Goal: Use online tool/utility: Utilize a website feature to perform a specific function

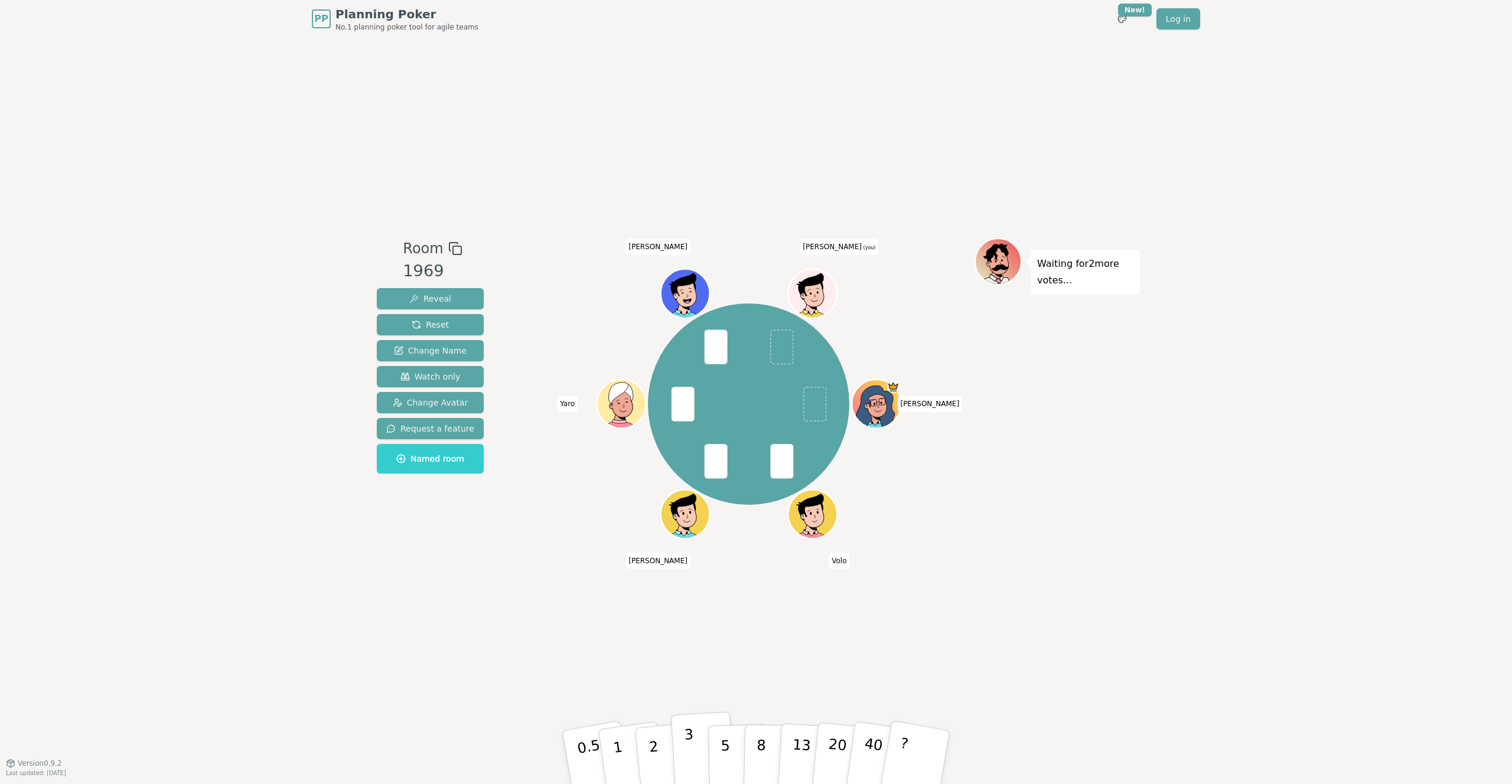
click at [692, 752] on p "3" at bounding box center [690, 758] width 13 height 64
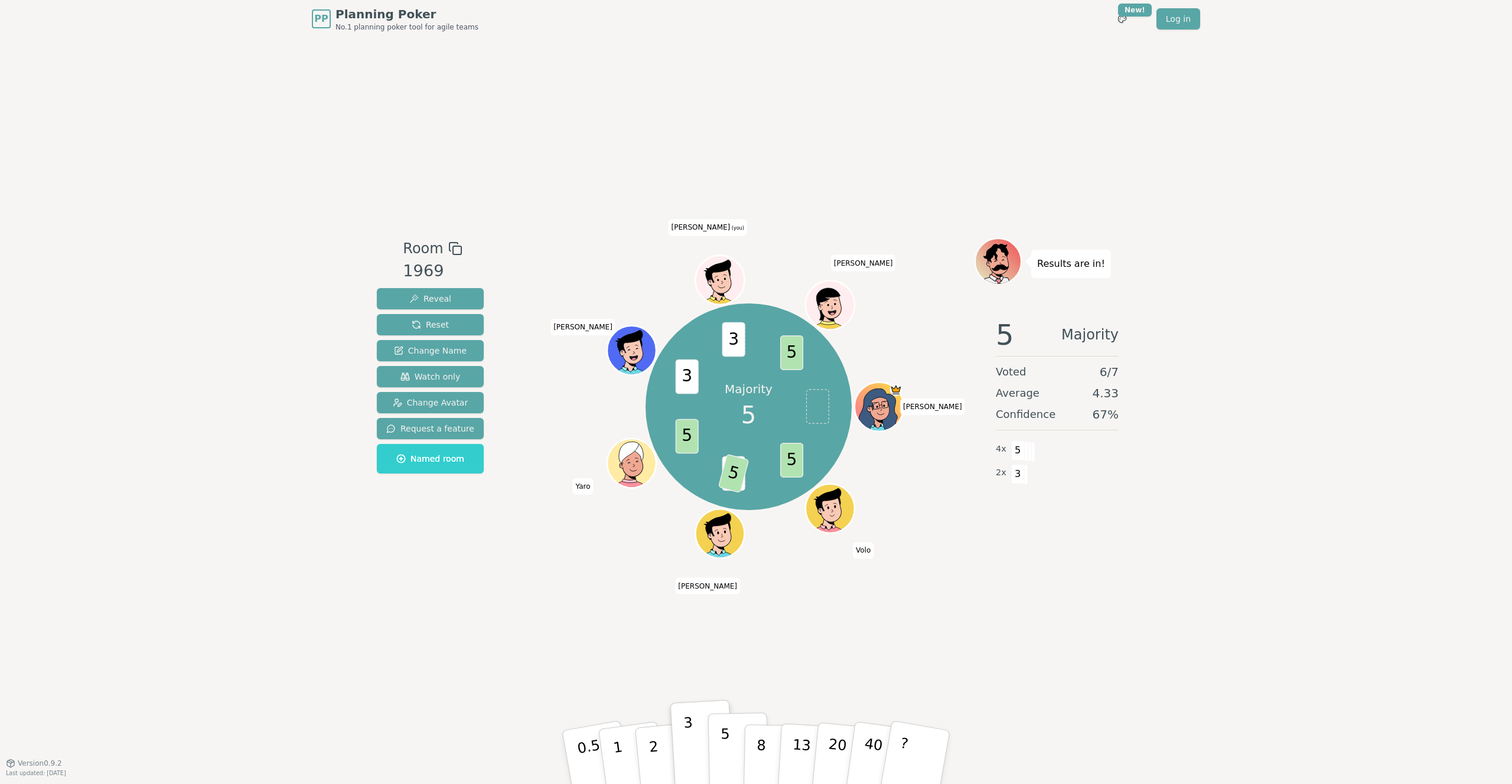
click at [727, 756] on p "5" at bounding box center [725, 757] width 10 height 64
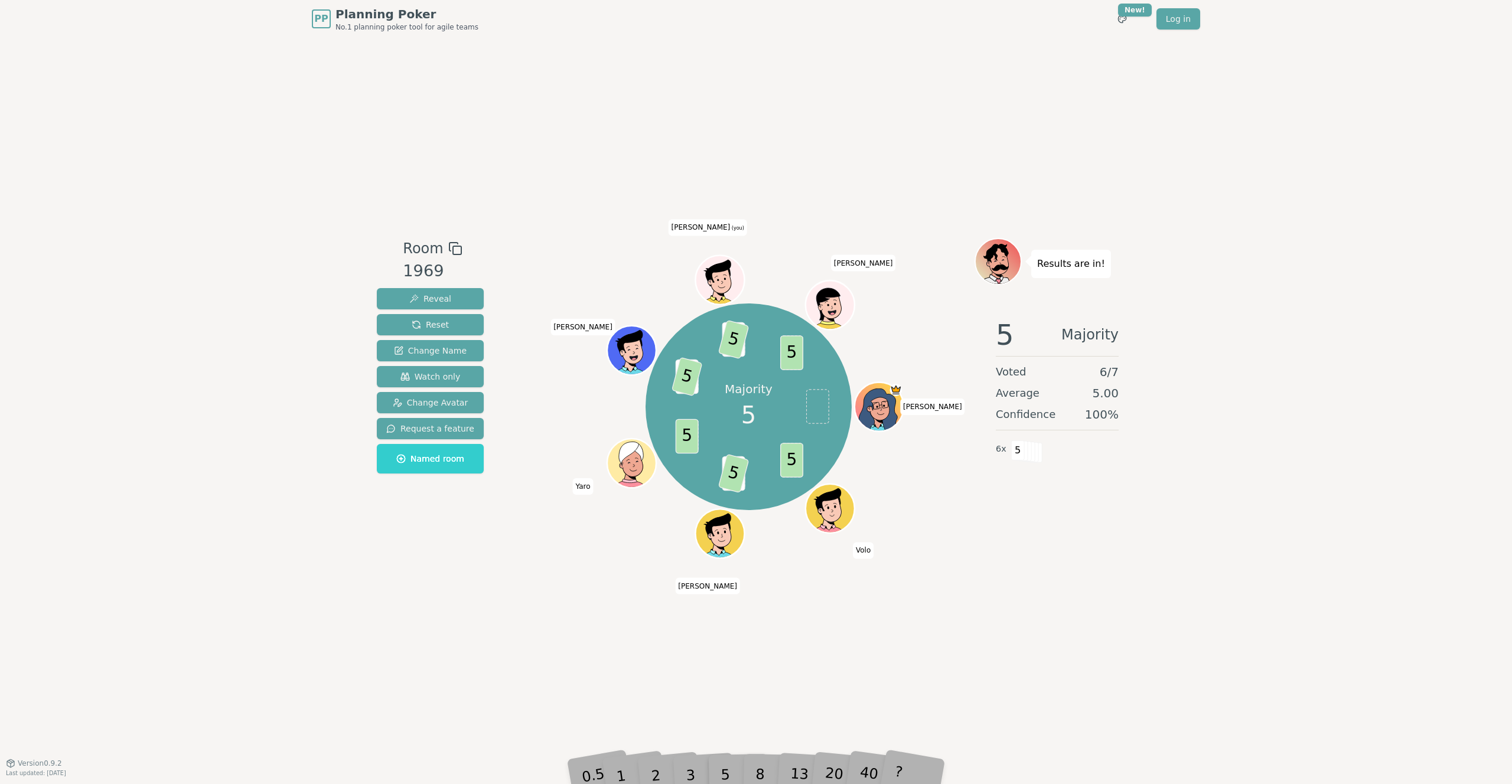
click at [207, 491] on div "PP Planning Poker No.1 planning poker tool for agile teams Toggle theme New! Lo…" at bounding box center [756, 392] width 1512 height 784
click at [1270, 430] on div "PP Planning Poker No.1 planning poker tool for agile teams Toggle theme New! Lo…" at bounding box center [756, 392] width 1512 height 784
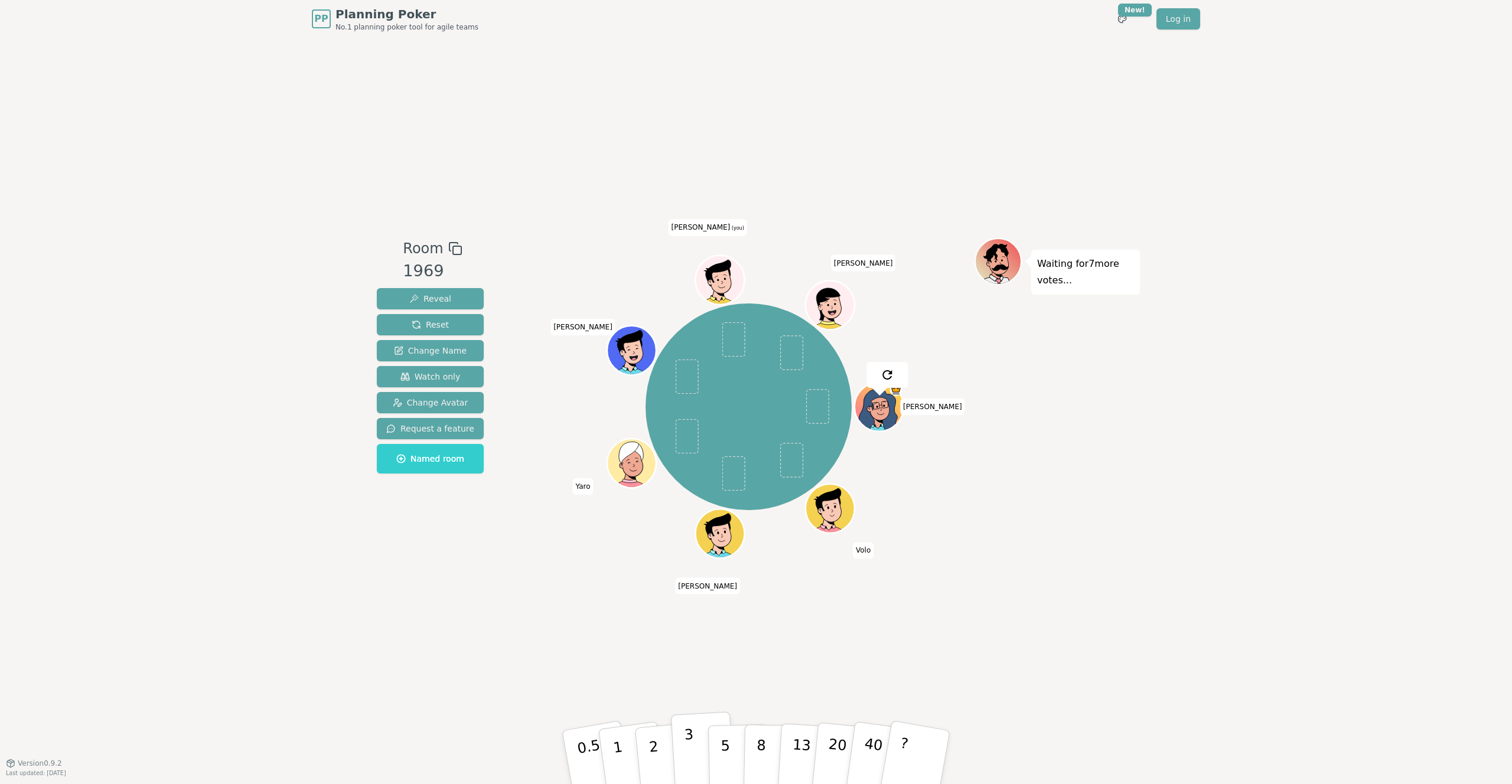
click at [688, 752] on p "3" at bounding box center [690, 758] width 13 height 64
click at [500, 654] on div "Room 1969 Reveal Reset Change Name Watch only Change Avatar Request a feature N…" at bounding box center [755, 400] width 767 height 725
click at [690, 761] on p "3" at bounding box center [690, 758] width 13 height 64
click at [647, 767] on button "2" at bounding box center [667, 758] width 67 height 94
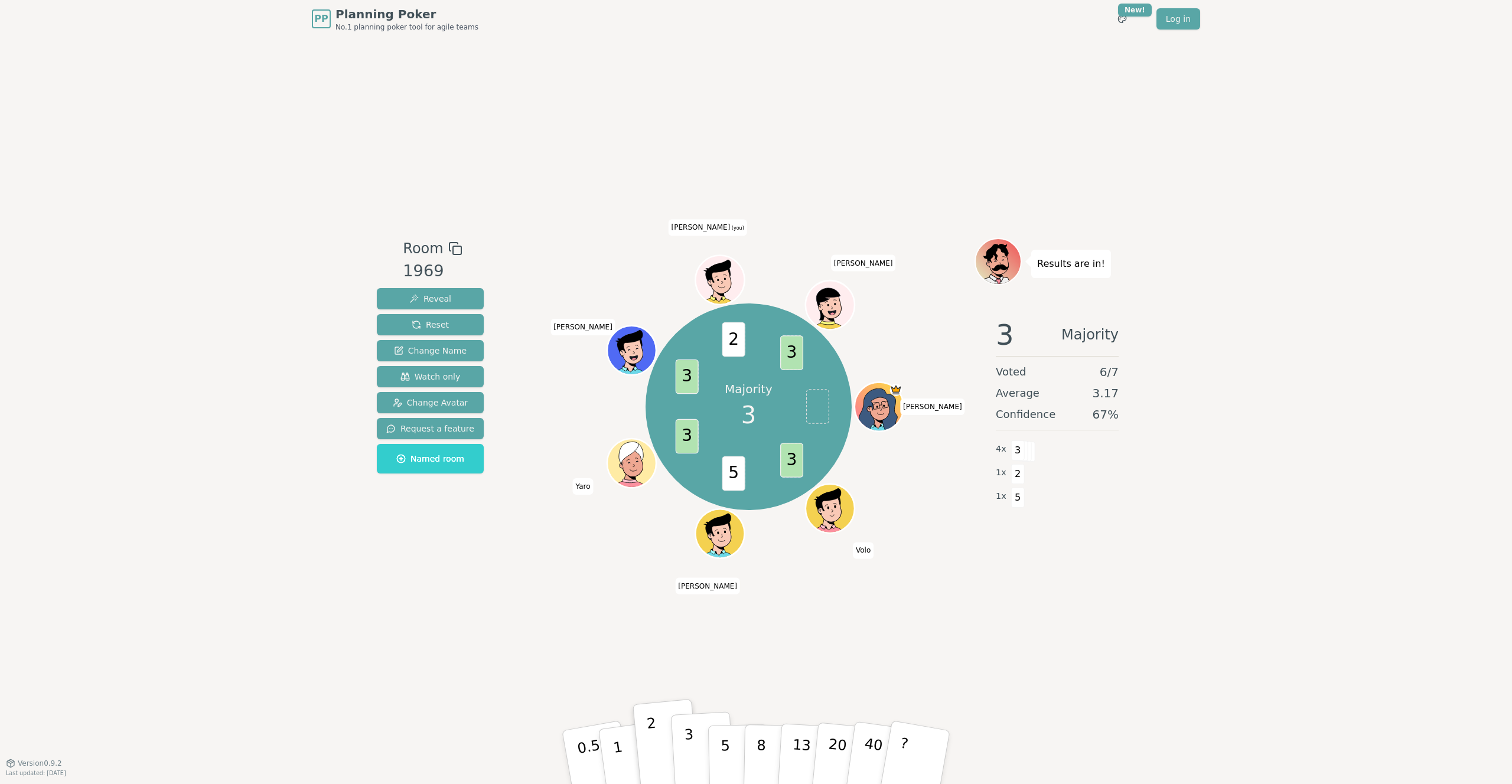
click at [694, 760] on button "3" at bounding box center [703, 757] width 64 height 92
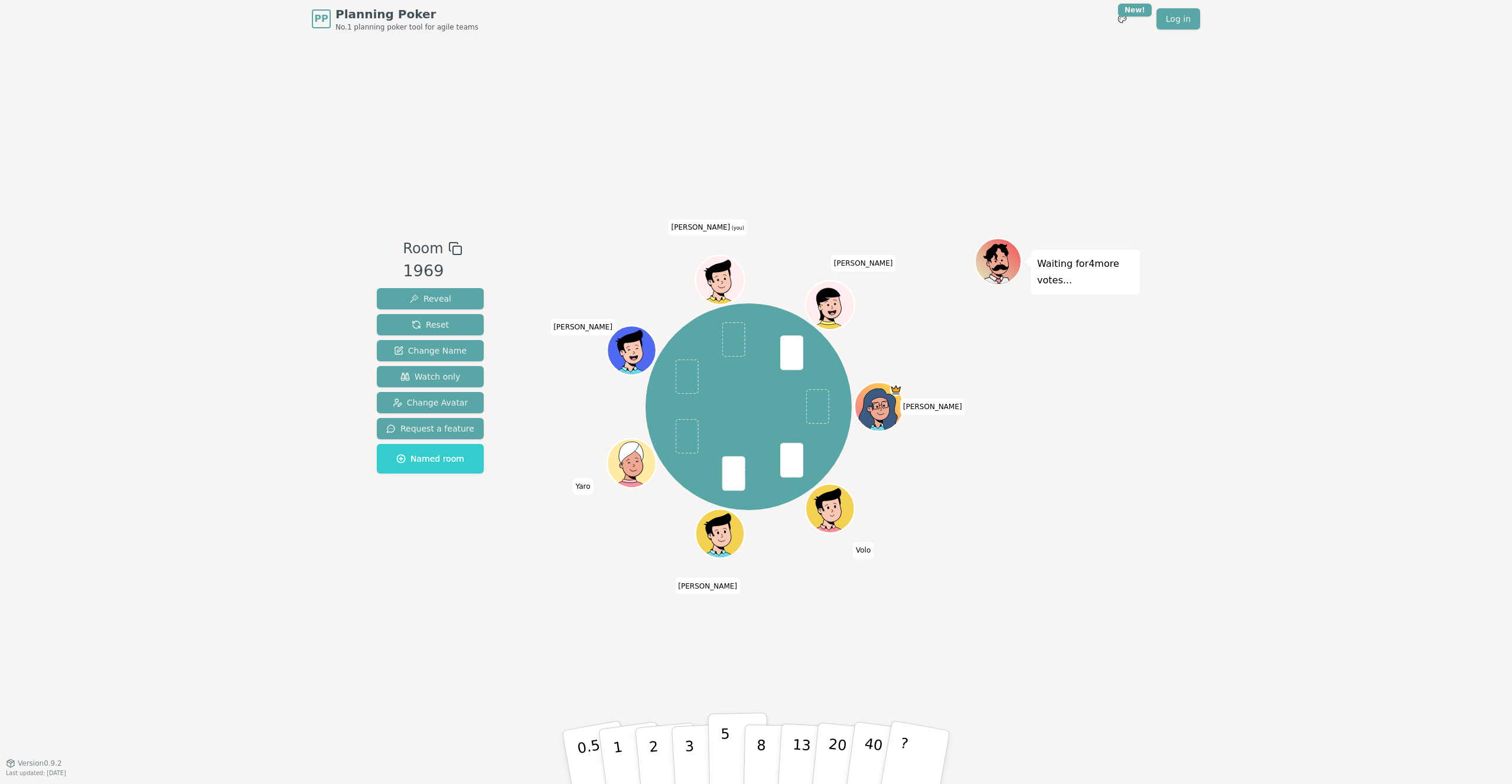
click at [731, 754] on button "5" at bounding box center [739, 758] width 61 height 90
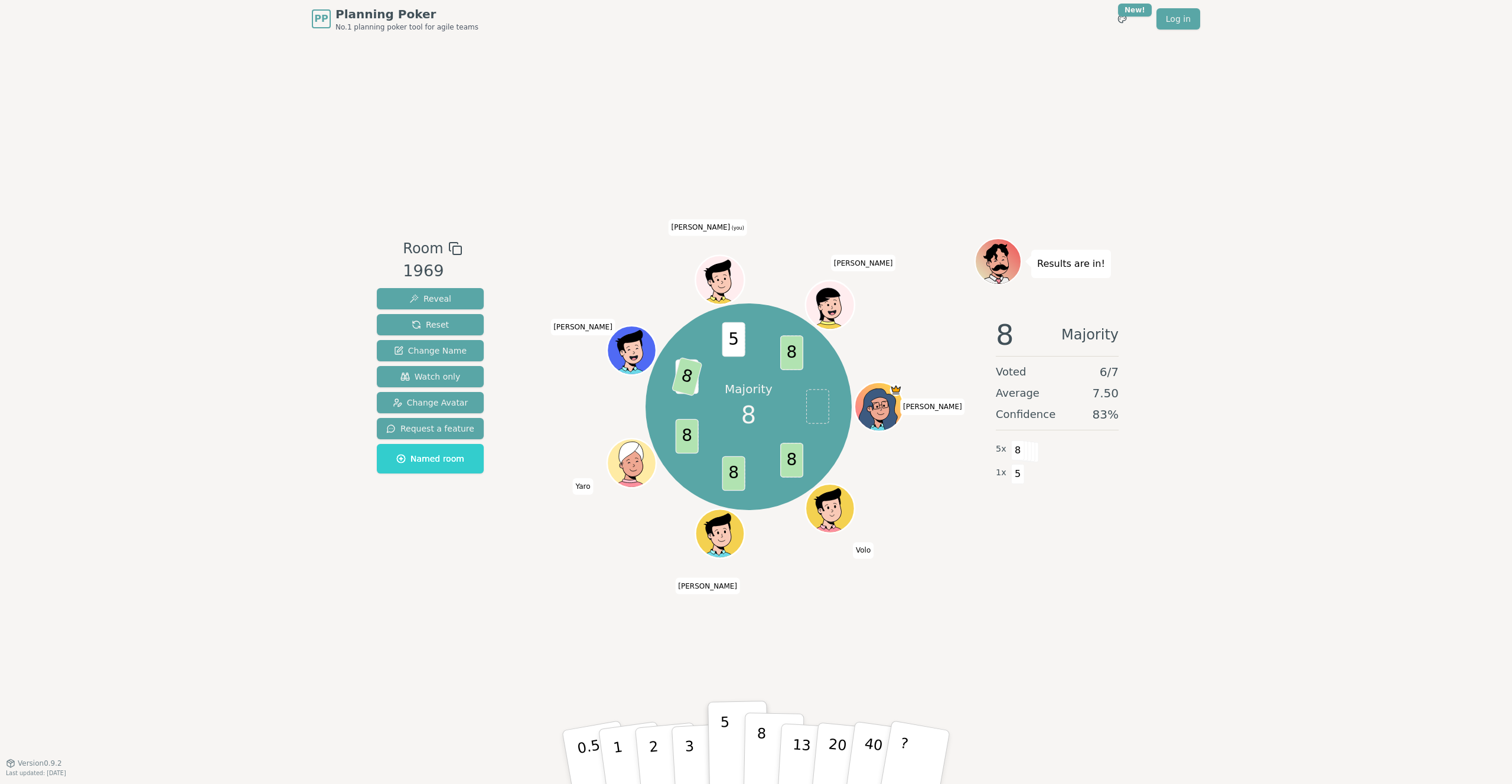
click at [771, 759] on button "8" at bounding box center [773, 758] width 61 height 90
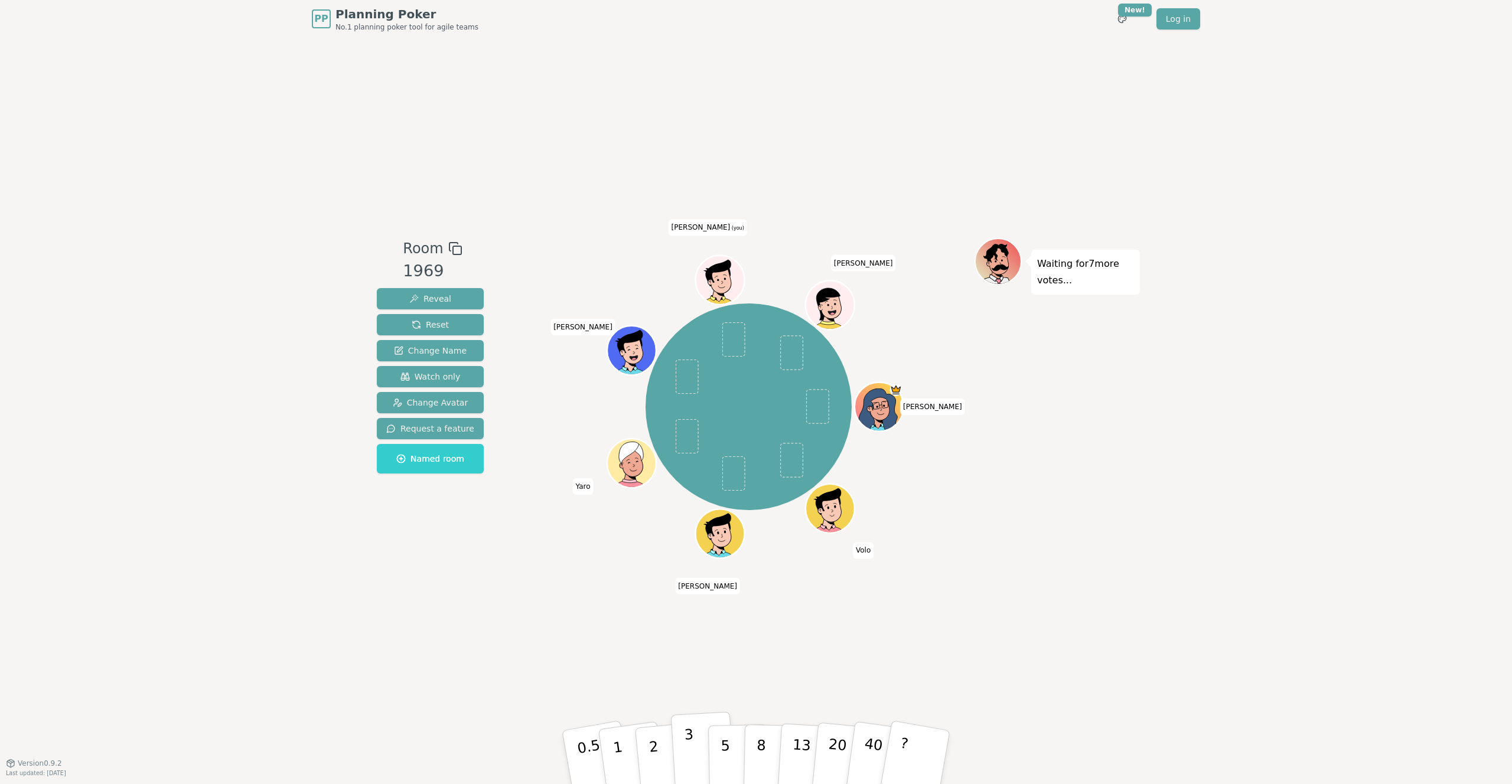
click at [678, 756] on button "3" at bounding box center [703, 757] width 64 height 92
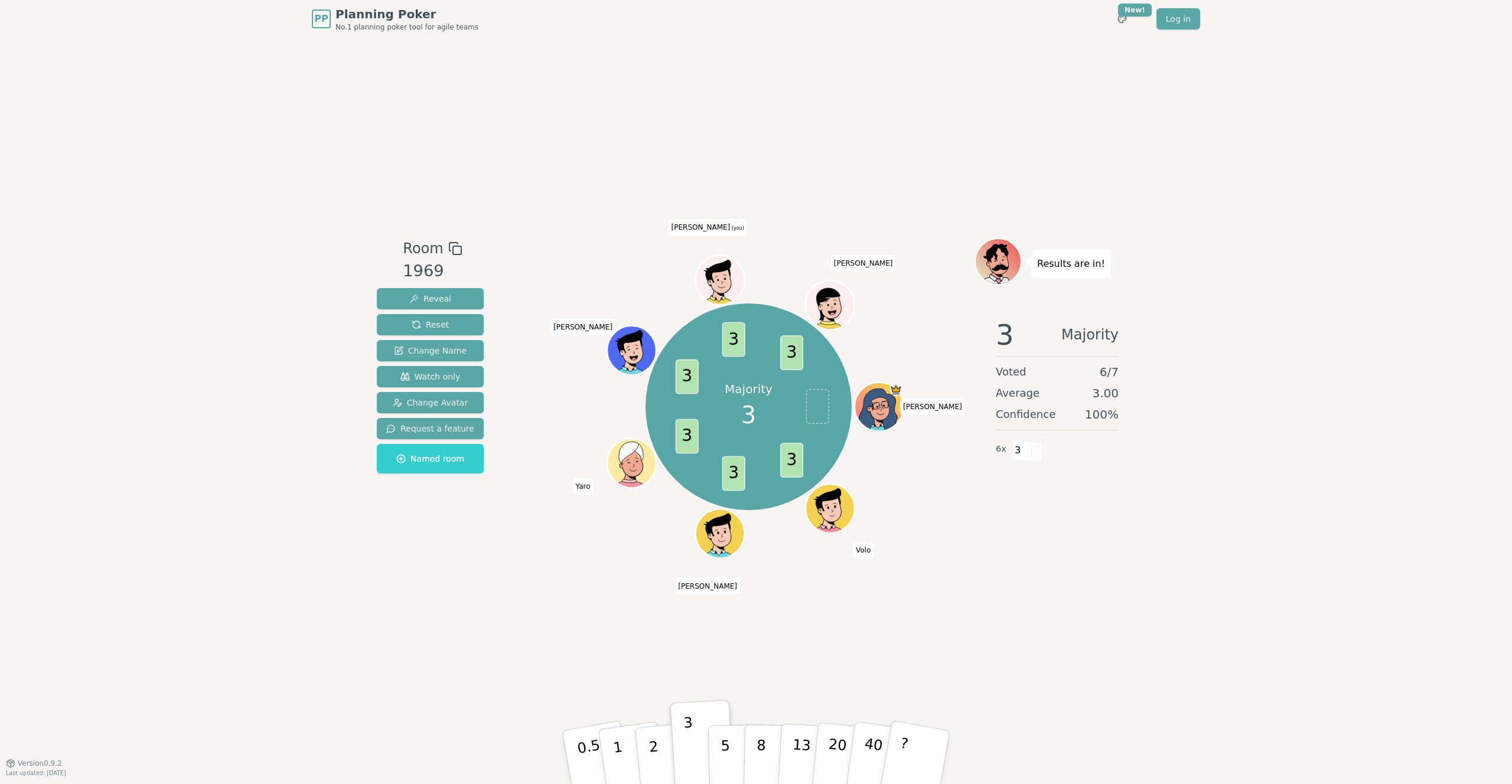
click at [232, 664] on div "PP Planning Poker No.1 planning poker tool for agile teams Toggle theme New! Lo…" at bounding box center [756, 392] width 1512 height 784
click at [532, 714] on div "Room 1969 Reveal Reset Change Name Watch only Change Avatar Request a feature N…" at bounding box center [755, 400] width 767 height 725
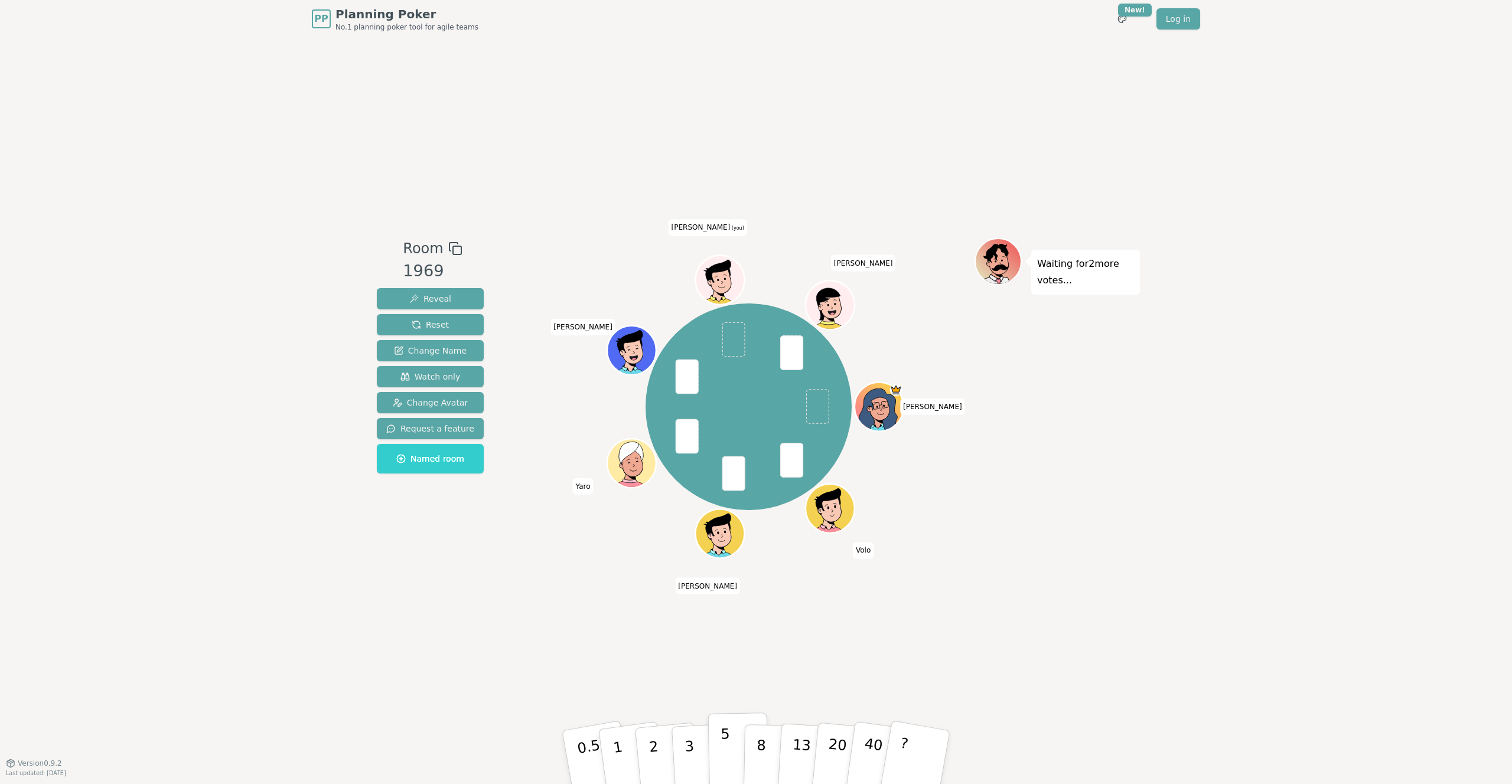
click at [726, 754] on p "5" at bounding box center [725, 757] width 10 height 64
